Goal: Transaction & Acquisition: Purchase product/service

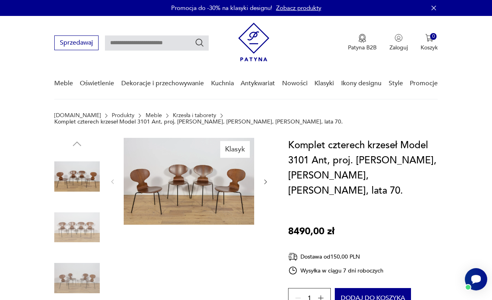
click at [204, 188] on img at bounding box center [189, 181] width 130 height 87
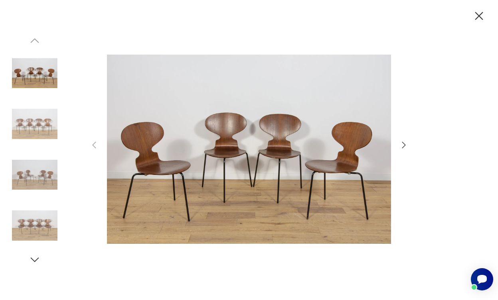
click at [400, 147] on icon "button" at bounding box center [404, 145] width 10 height 10
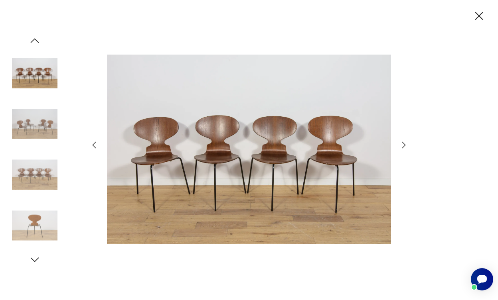
click at [400, 147] on icon "button" at bounding box center [404, 145] width 10 height 10
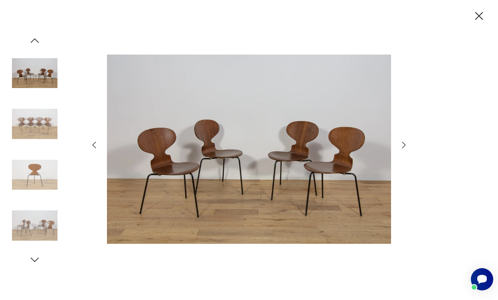
click at [400, 147] on icon "button" at bounding box center [404, 145] width 10 height 10
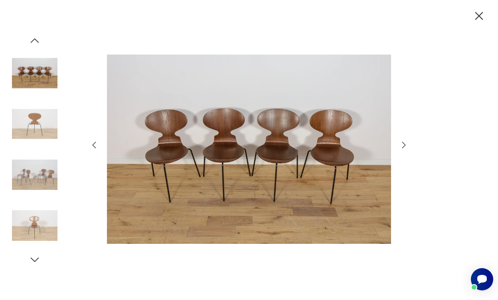
click at [400, 147] on icon "button" at bounding box center [404, 145] width 10 height 10
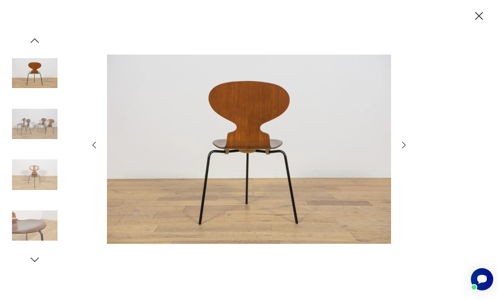
click at [400, 147] on icon "button" at bounding box center [404, 145] width 10 height 10
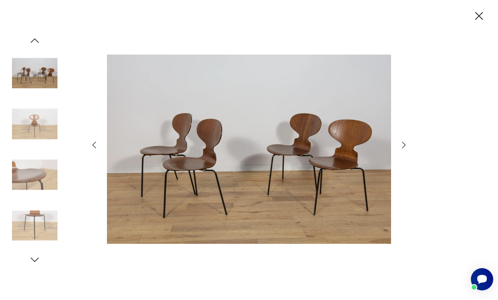
click at [400, 147] on icon "button" at bounding box center [404, 145] width 10 height 10
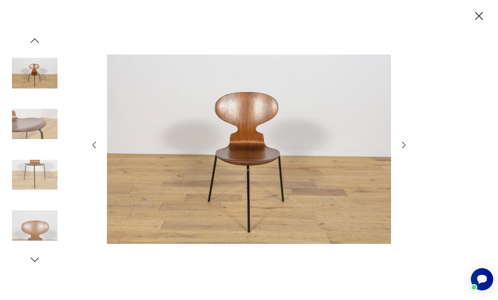
click at [400, 147] on icon "button" at bounding box center [404, 145] width 10 height 10
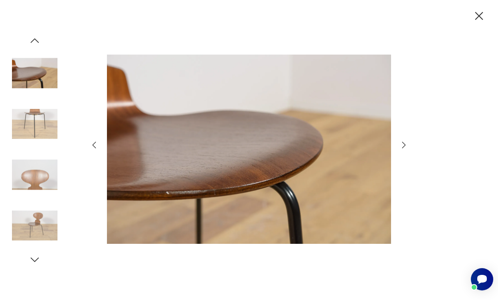
click at [400, 147] on icon "button" at bounding box center [404, 145] width 10 height 10
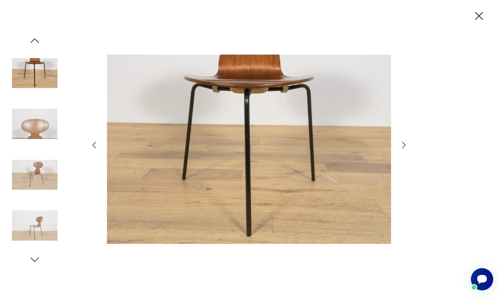
click at [400, 147] on icon "button" at bounding box center [404, 145] width 10 height 10
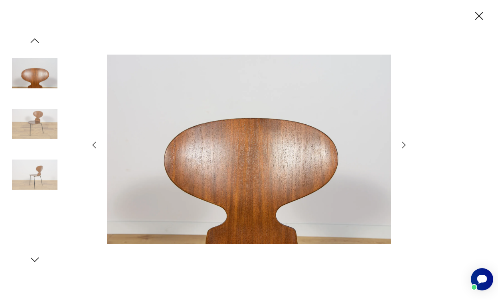
click at [400, 147] on icon "button" at bounding box center [404, 145] width 10 height 10
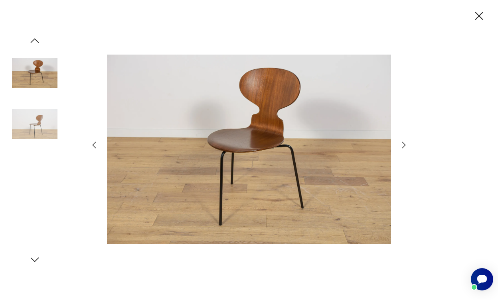
click at [400, 147] on icon "button" at bounding box center [404, 145] width 10 height 10
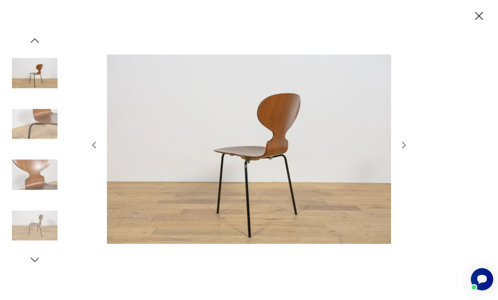
click at [400, 147] on icon "button" at bounding box center [404, 145] width 10 height 10
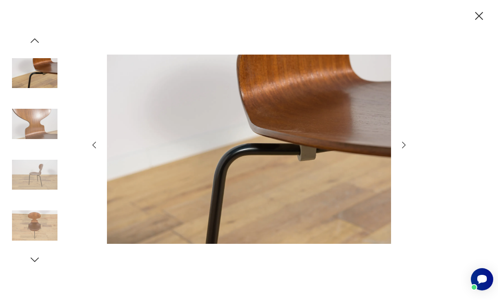
click at [400, 147] on icon "button" at bounding box center [404, 145] width 10 height 10
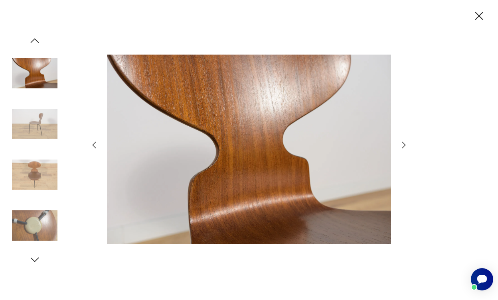
click at [400, 147] on icon "button" at bounding box center [404, 145] width 10 height 10
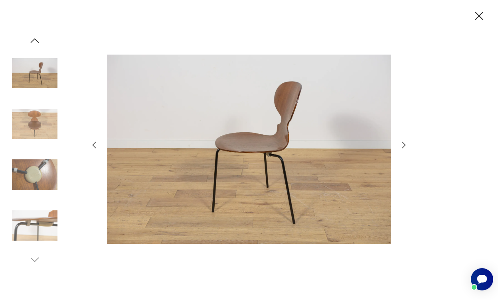
click at [400, 147] on icon "button" at bounding box center [404, 145] width 10 height 10
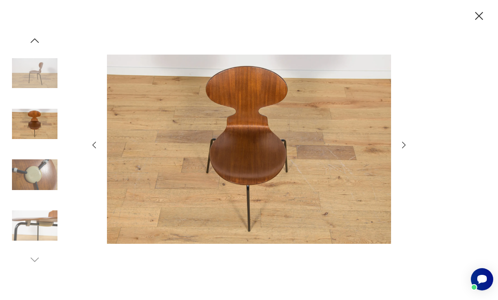
click at [400, 147] on icon "button" at bounding box center [404, 145] width 10 height 10
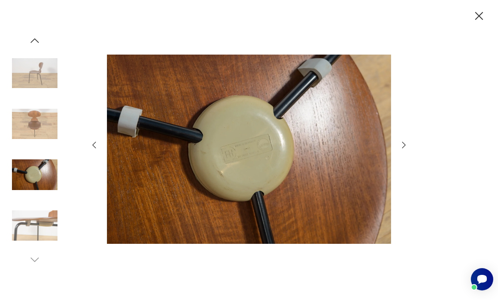
click at [400, 147] on icon "button" at bounding box center [404, 145] width 10 height 10
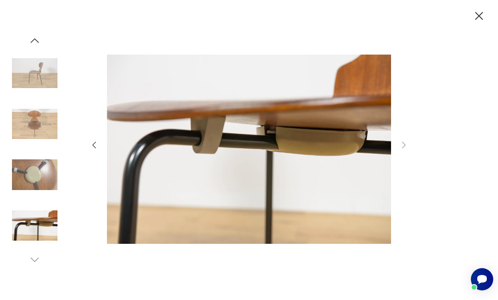
click at [35, 41] on icon "button" at bounding box center [35, 41] width 12 height 12
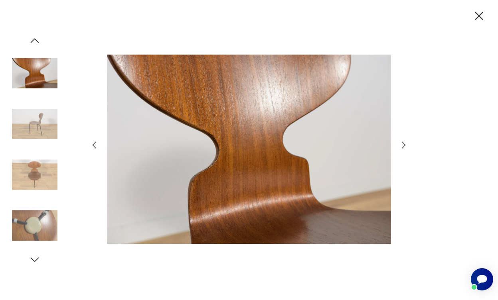
click at [476, 17] on icon "button" at bounding box center [479, 16] width 14 height 14
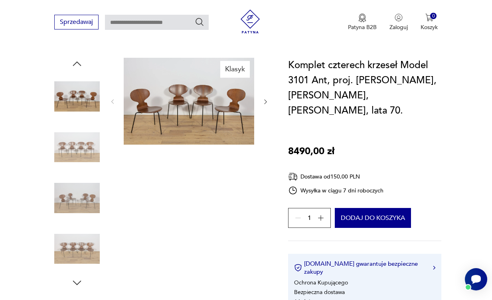
scroll to position [79, 0]
